Goal: Task Accomplishment & Management: Use online tool/utility

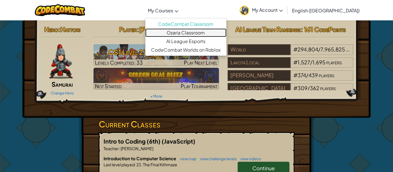
click at [206, 35] on link "Ozaria Classroom" at bounding box center [185, 32] width 81 height 9
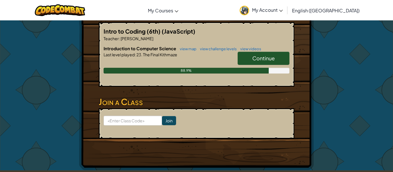
scroll to position [110, 0]
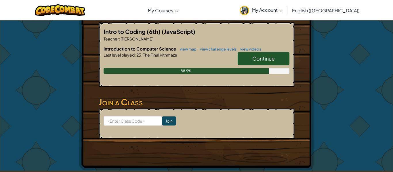
drag, startPoint x: 147, startPoint y: 35, endPoint x: 166, endPoint y: 39, distance: 19.0
click at [166, 39] on div "Intro to Coding (6th) (JavaScript) Teacher : [PERSON_NAME] Introduction to Comp…" at bounding box center [197, 54] width 196 height 65
click at [165, 39] on p "Teacher : [PERSON_NAME]" at bounding box center [197, 39] width 186 height 6
click at [257, 60] on span "Continue" at bounding box center [263, 58] width 22 height 7
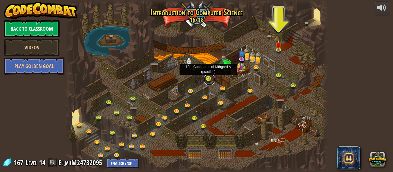
click at [208, 80] on link at bounding box center [210, 80] width 12 height 12
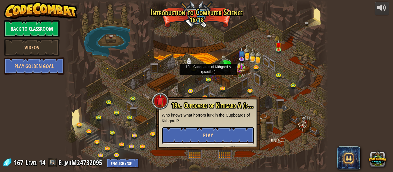
click at [226, 135] on button "Play" at bounding box center [208, 135] width 93 height 17
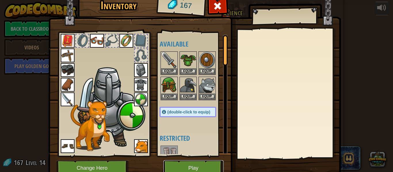
click at [192, 168] on button "Play" at bounding box center [194, 169] width 60 height 16
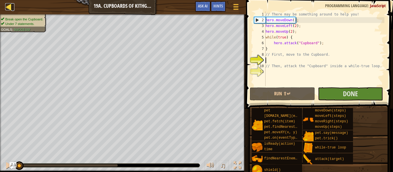
click at [8, 10] on div at bounding box center [8, 6] width 7 height 7
